Goal: Find specific page/section: Find specific page/section

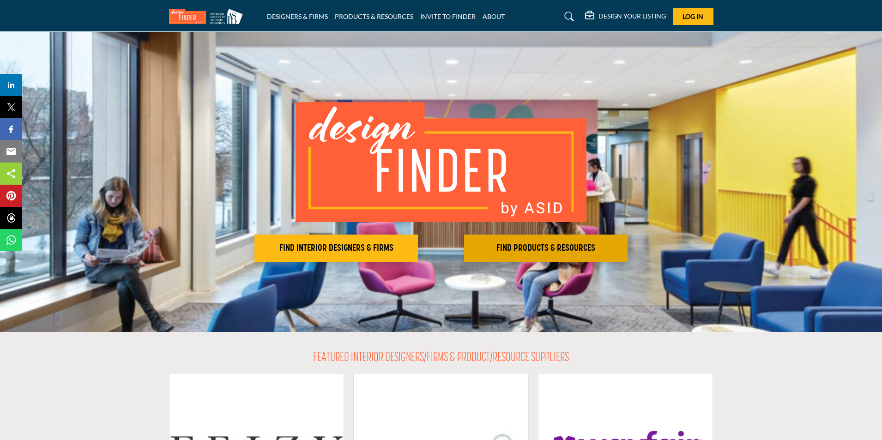
click at [583, 252] on h2 "FIND PRODUCTS & RESOURCES" at bounding box center [546, 248] width 158 height 11
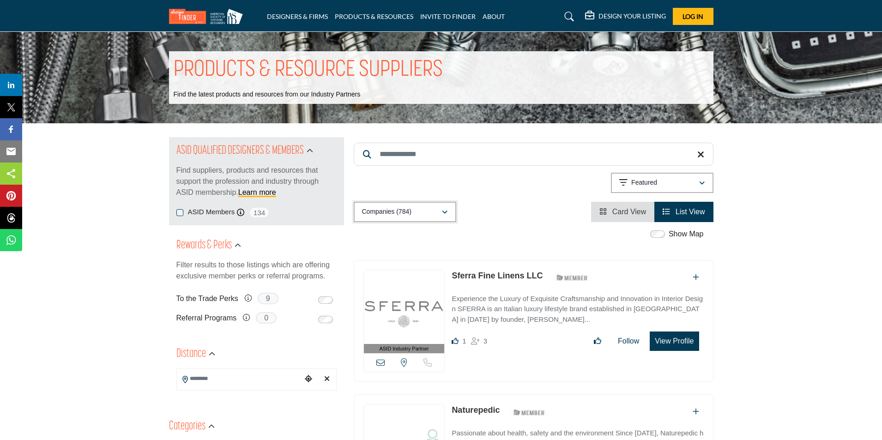
click at [447, 212] on icon "button" at bounding box center [445, 212] width 6 height 6
click at [497, 191] on div "Showing 63 results out of 784 Featured" at bounding box center [534, 185] width 360 height 24
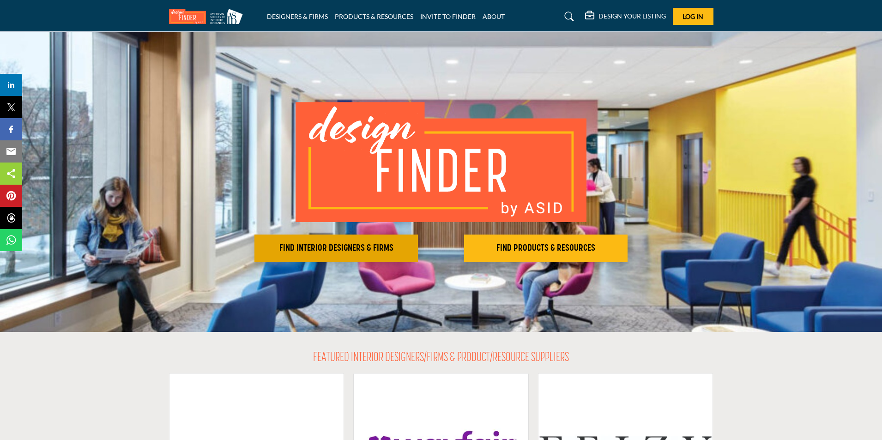
click at [352, 243] on h2 "FIND INTERIOR DESIGNERS & FIRMS" at bounding box center [336, 248] width 158 height 11
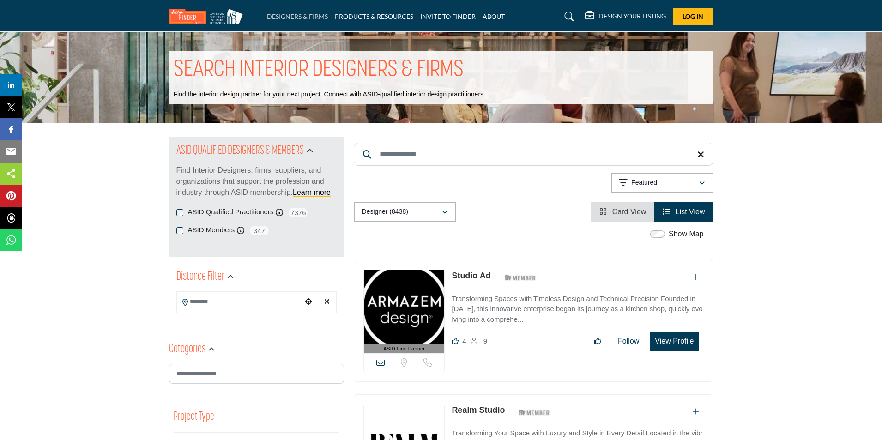
click at [303, 16] on link "DESIGNERS & FIRMS" at bounding box center [297, 16] width 61 height 8
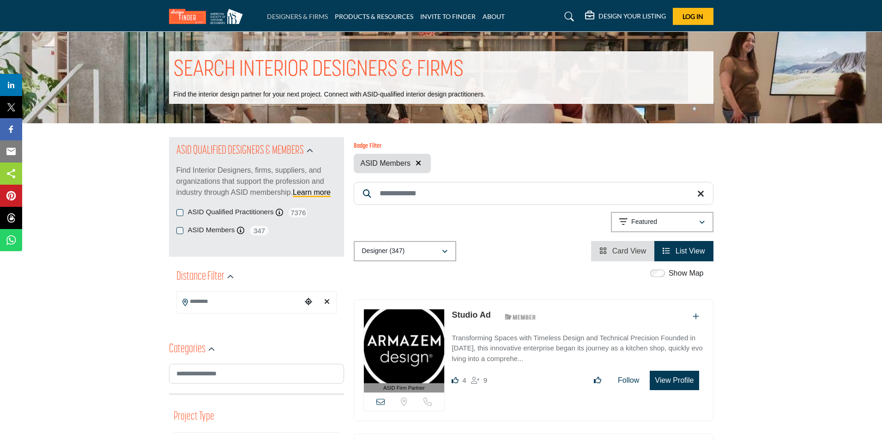
click at [308, 12] on link "DESIGNERS & FIRMS" at bounding box center [297, 16] width 61 height 8
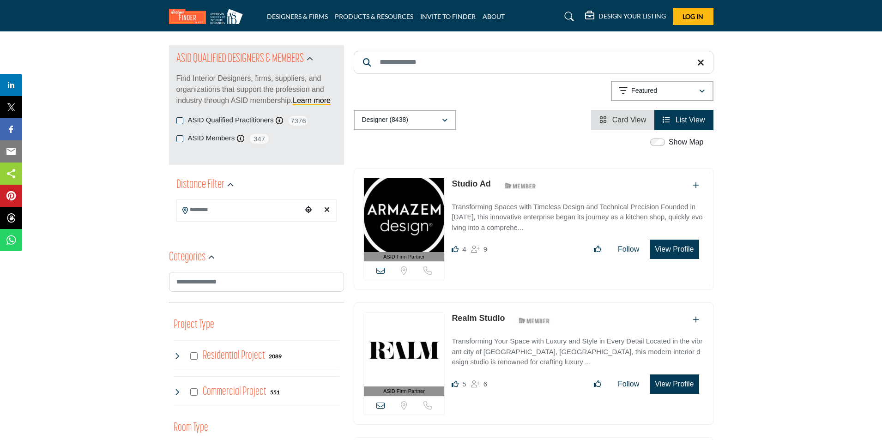
scroll to position [92, 0]
click at [274, 215] on input "Search Location" at bounding box center [239, 209] width 125 height 18
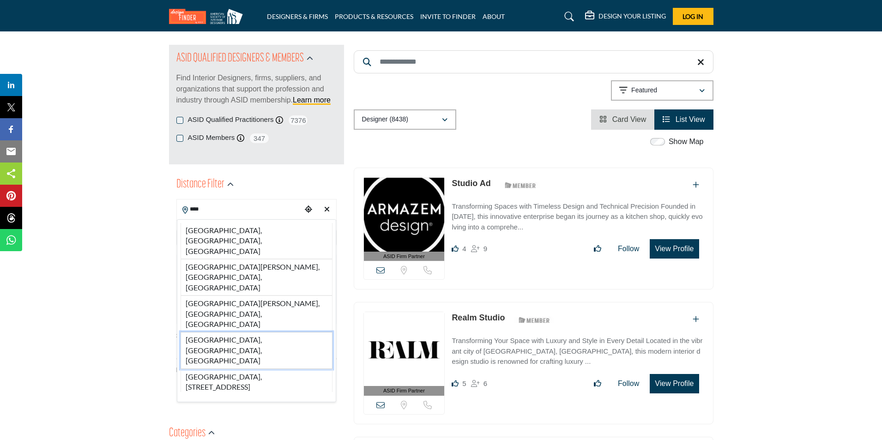
click at [260, 332] on li "[GEOGRAPHIC_DATA], [GEOGRAPHIC_DATA], [GEOGRAPHIC_DATA]" at bounding box center [257, 350] width 152 height 36
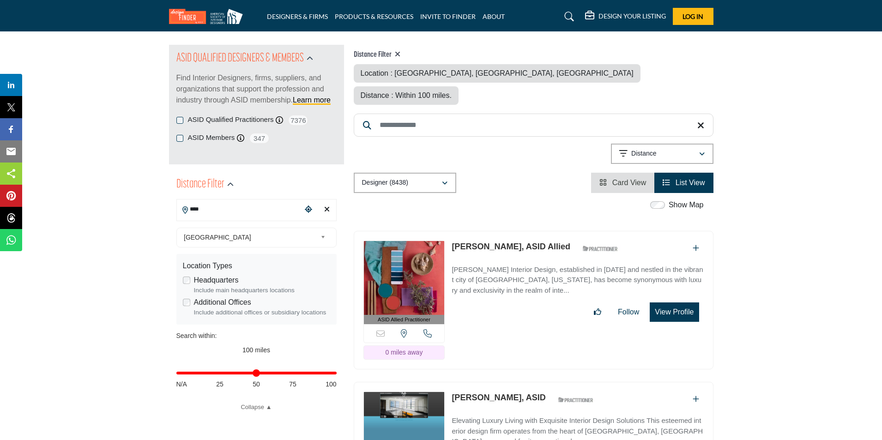
type input "**********"
type input "***"
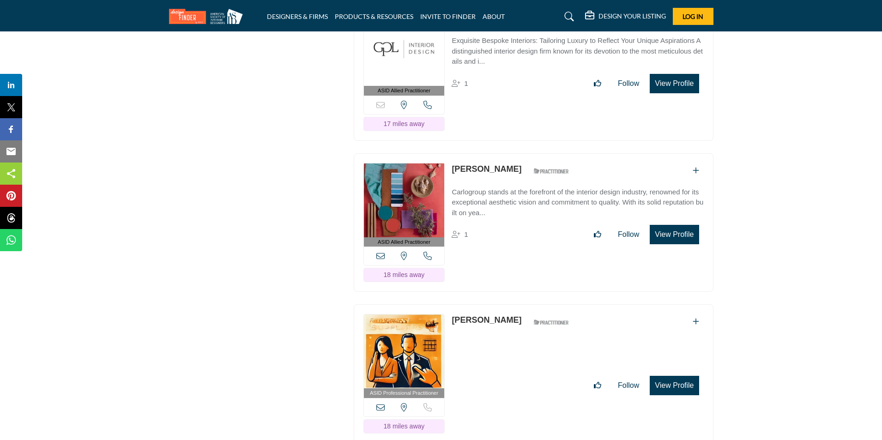
scroll to position [13345, 0]
